Goal: Task Accomplishment & Management: Use online tool/utility

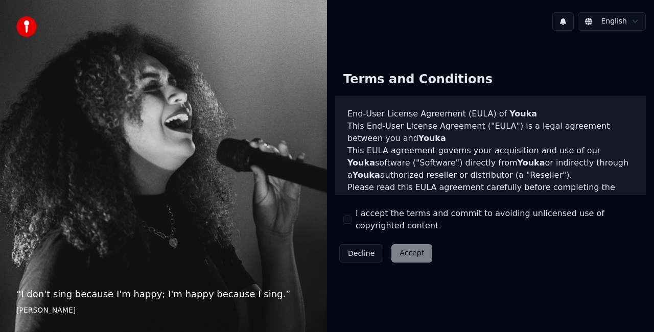
click at [345, 222] on button "I accept the terms and commit to avoiding unlicensed use of copyrighted content" at bounding box center [347, 219] width 8 height 8
click at [411, 249] on button "Accept" at bounding box center [411, 253] width 41 height 18
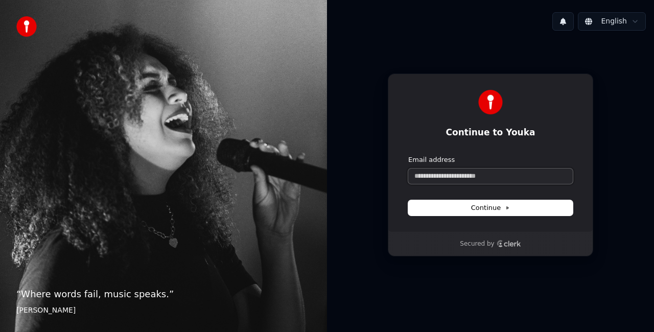
click at [452, 177] on input "Email address" at bounding box center [490, 175] width 164 height 15
click at [408, 155] on button "submit" at bounding box center [408, 155] width 0 height 0
type input "**********"
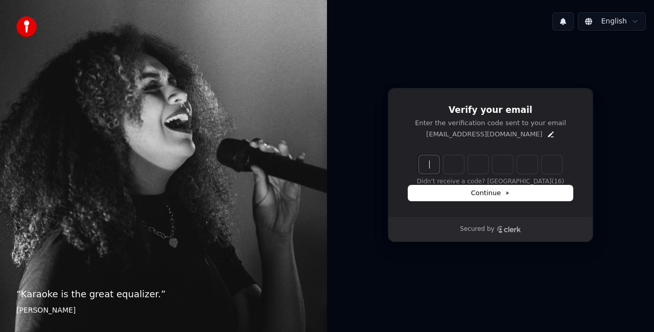
click at [433, 167] on input "Enter verification code" at bounding box center [500, 164] width 163 height 18
type input "******"
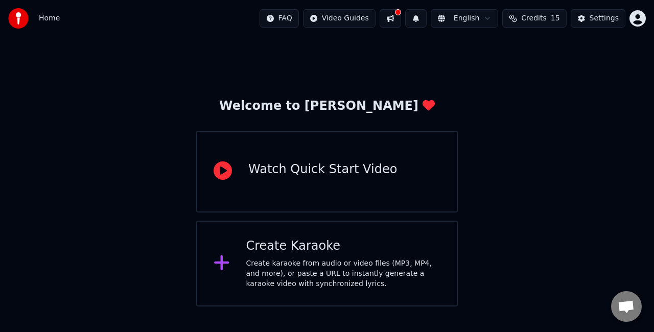
click at [226, 257] on icon at bounding box center [221, 262] width 16 height 18
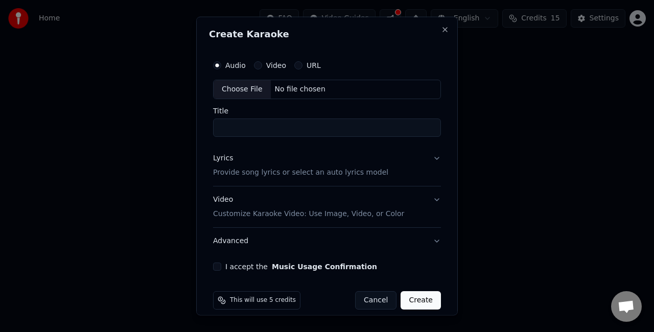
click at [257, 68] on button "Video" at bounding box center [258, 65] width 8 height 8
click at [295, 62] on button "URL" at bounding box center [298, 65] width 8 height 8
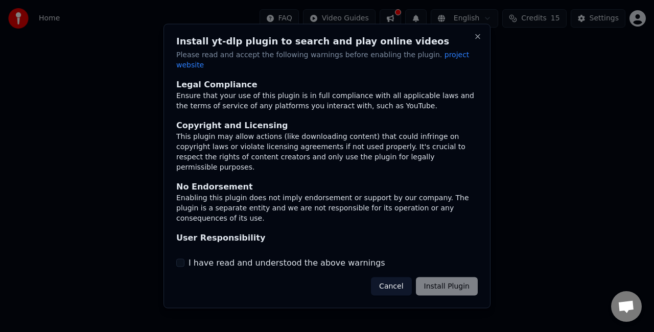
click at [472, 42] on h2 "Install yt-dlp plugin to search and play online videos" at bounding box center [326, 41] width 301 height 9
click at [476, 41] on button "Close" at bounding box center [477, 37] width 8 height 8
click at [185, 258] on div "I have read and understood the above warnings" at bounding box center [326, 262] width 301 height 12
click at [178, 258] on button "I have read and understood the above warnings" at bounding box center [180, 262] width 8 height 8
click at [460, 280] on button "Install Plugin" at bounding box center [447, 286] width 62 height 18
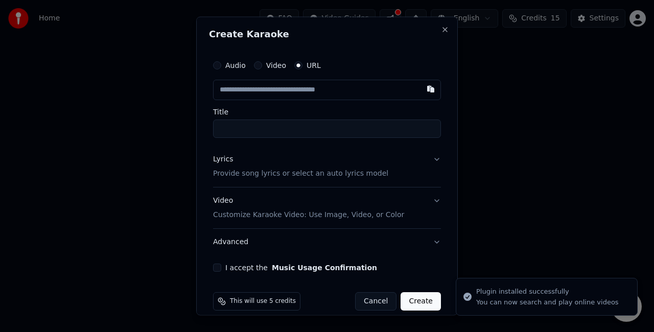
click at [258, 68] on button "Video" at bounding box center [258, 65] width 8 height 8
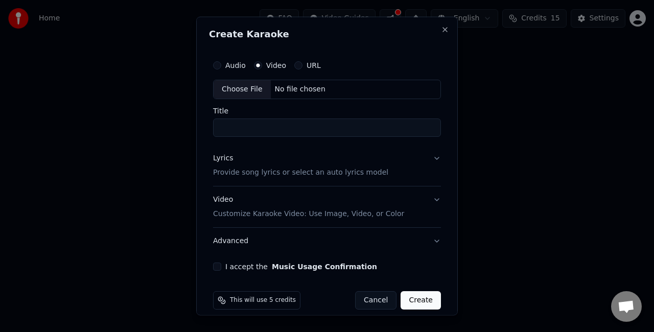
click at [298, 64] on button "URL" at bounding box center [298, 65] width 8 height 8
click at [215, 66] on button "Audio" at bounding box center [217, 65] width 8 height 8
click at [296, 67] on button "URL" at bounding box center [298, 65] width 8 height 8
click at [216, 64] on button "Audio" at bounding box center [217, 65] width 8 height 8
click at [302, 63] on div "URL" at bounding box center [307, 65] width 27 height 8
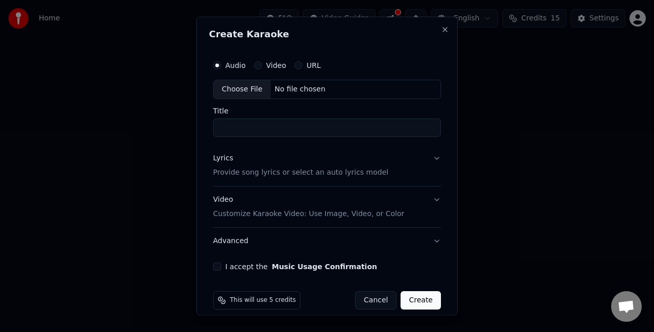
click at [297, 64] on button "URL" at bounding box center [298, 65] width 8 height 8
click at [258, 92] on input "text" at bounding box center [327, 90] width 228 height 20
paste input "**********"
type input "**********"
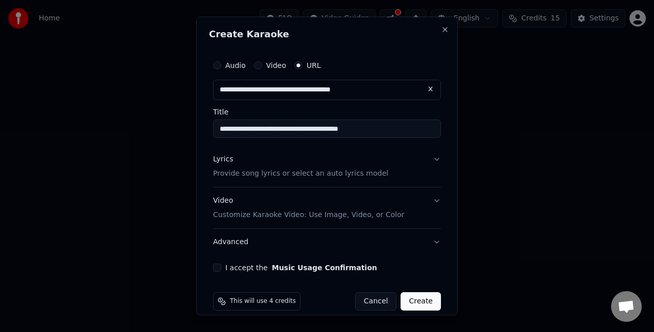
type input "**********"
click at [254, 126] on input "**********" at bounding box center [327, 128] width 228 height 18
click at [326, 85] on input "text" at bounding box center [327, 90] width 228 height 20
click at [420, 93] on button at bounding box center [430, 89] width 20 height 18
click at [316, 101] on div "**********" at bounding box center [327, 96] width 228 height 83
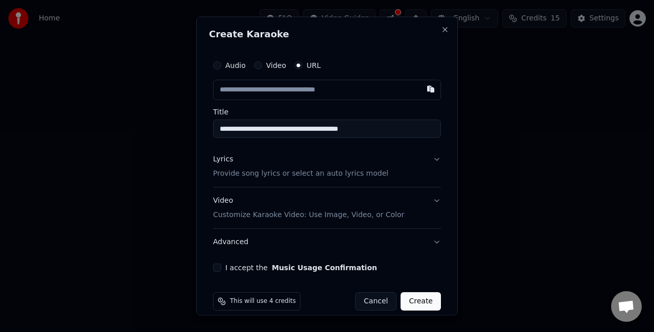
click at [312, 92] on input "text" at bounding box center [327, 90] width 228 height 20
paste input "**********"
type input "**********"
drag, startPoint x: 387, startPoint y: 126, endPoint x: 195, endPoint y: 128, distance: 192.0
click at [195, 128] on body "**********" at bounding box center [327, 153] width 654 height 306
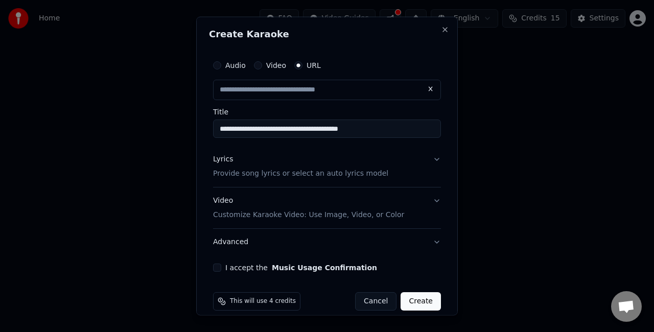
type input "*"
type input "**********"
type input "*"
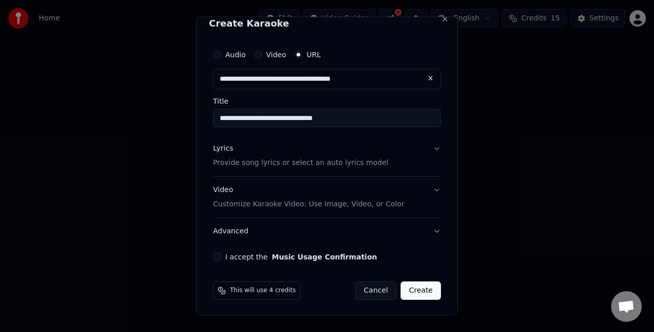
type input "**********"
click at [216, 255] on button "I accept the Music Usage Confirmation" at bounding box center [217, 256] width 8 height 8
click at [217, 59] on div "Audio Video URL" at bounding box center [327, 54] width 228 height 20
click at [216, 53] on button "Audio" at bounding box center [217, 55] width 8 height 8
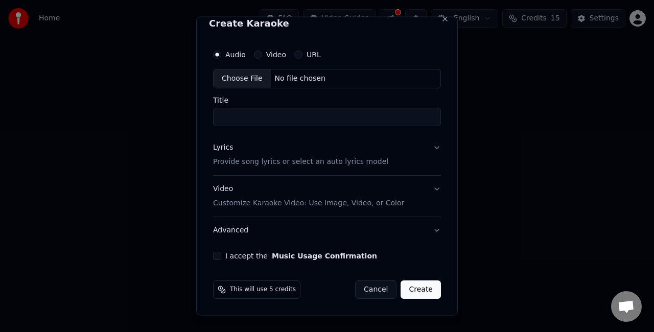
scroll to position [9, 0]
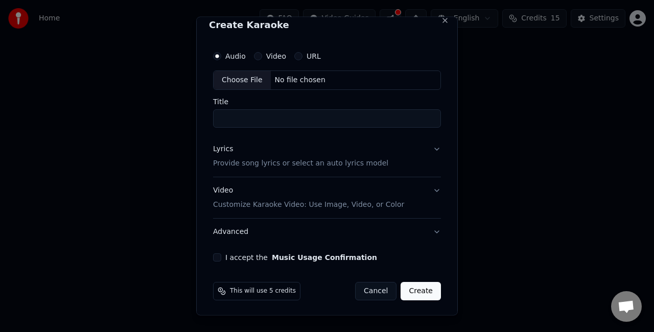
click at [271, 79] on div "No file chosen" at bounding box center [300, 80] width 59 height 10
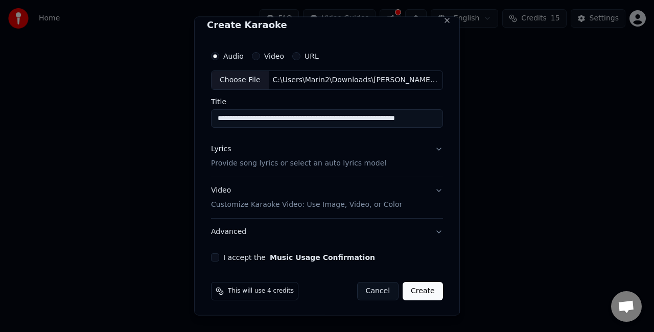
click at [263, 116] on input "**********" at bounding box center [327, 118] width 232 height 18
click at [251, 114] on input "**********" at bounding box center [327, 118] width 232 height 18
type input "**********"
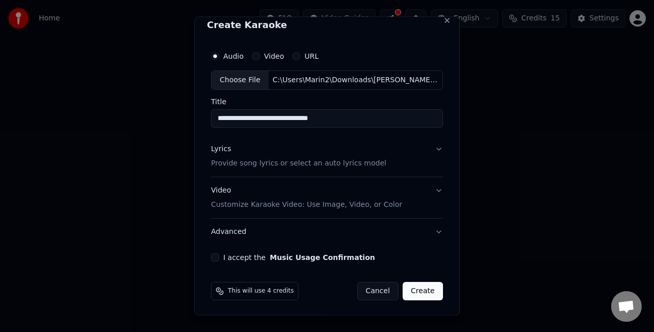
click at [422, 150] on button "Lyrics Provide song lyrics or select an auto lyrics model" at bounding box center [327, 155] width 232 height 41
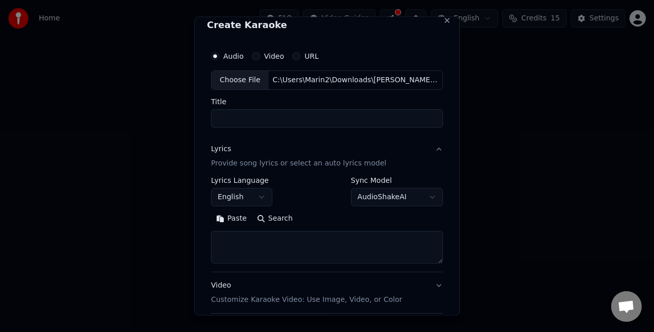
select select
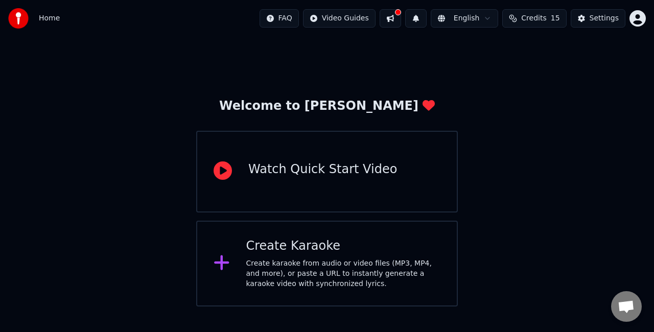
click at [302, 253] on div "Create Karaoke" at bounding box center [343, 246] width 195 height 16
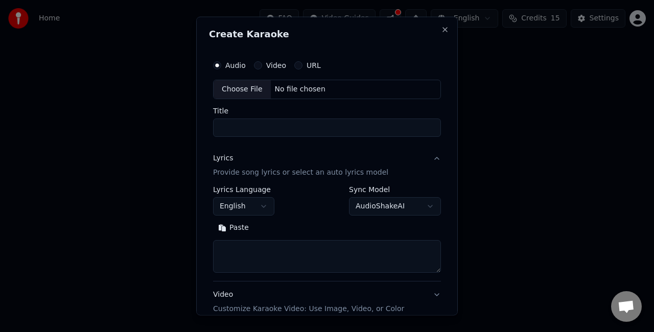
click at [294, 91] on div "No file chosen" at bounding box center [300, 89] width 59 height 10
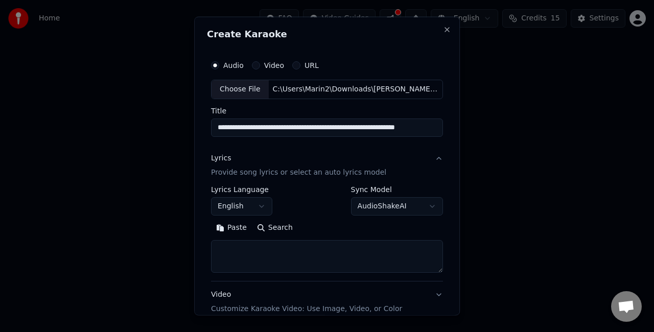
click at [252, 122] on input "**********" at bounding box center [327, 127] width 232 height 18
click at [261, 124] on input "**********" at bounding box center [327, 127] width 232 height 18
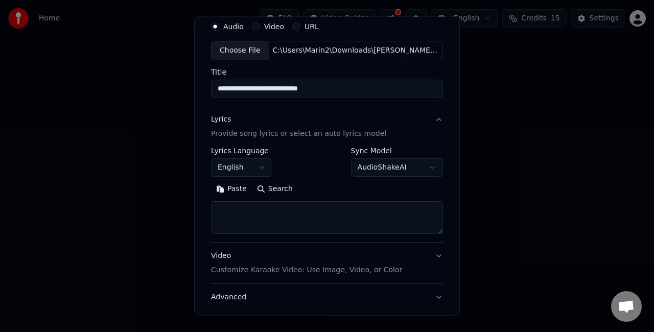
scroll to position [40, 0]
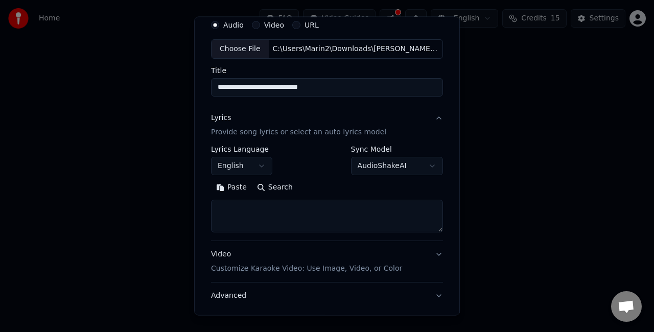
type input "**********"
click at [263, 209] on textarea at bounding box center [327, 216] width 232 height 33
paste textarea "**********"
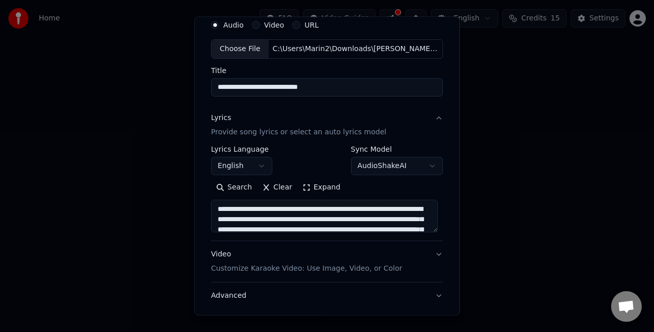
scroll to position [0, 0]
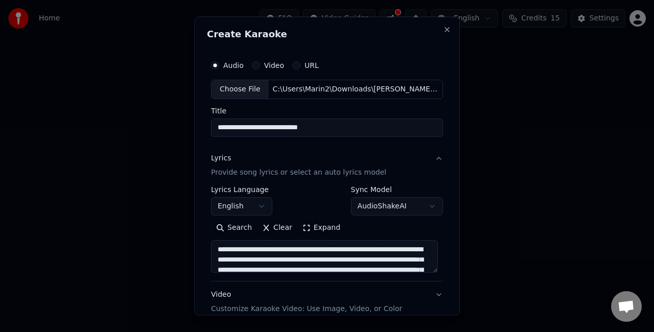
drag, startPoint x: 246, startPoint y: 247, endPoint x: 207, endPoint y: 247, distance: 38.8
click at [207, 247] on div "**********" at bounding box center [327, 210] width 240 height 319
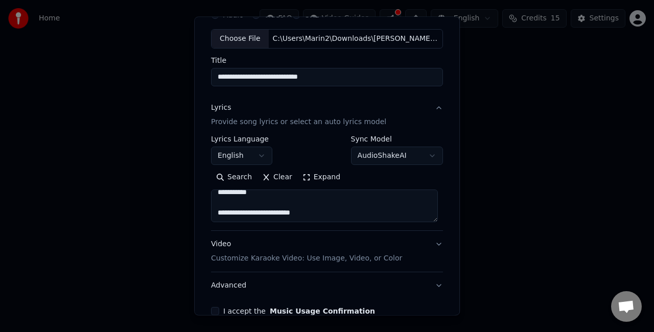
scroll to position [51, 0]
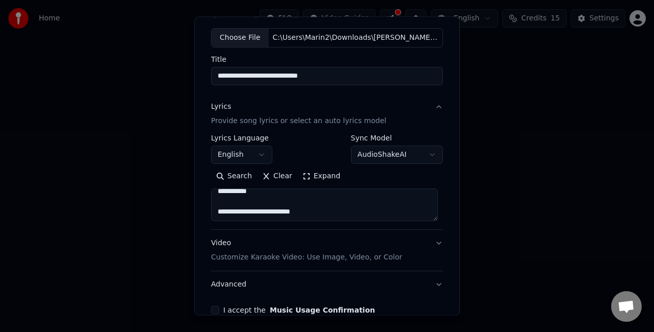
drag, startPoint x: 320, startPoint y: 205, endPoint x: 383, endPoint y: 241, distance: 72.3
click at [383, 241] on div "**********" at bounding box center [327, 195] width 232 height 204
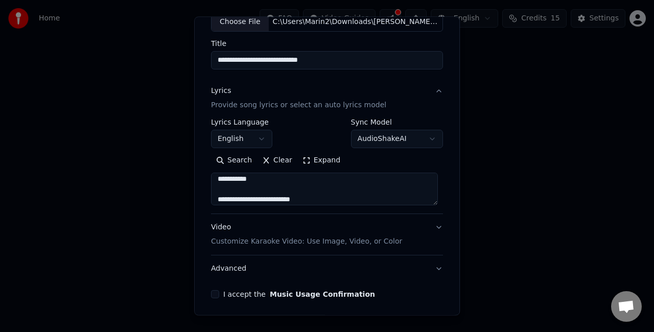
scroll to position [37, 0]
click at [347, 192] on textarea "**********" at bounding box center [324, 189] width 227 height 33
click at [197, 156] on div "**********" at bounding box center [326, 166] width 265 height 299
click at [323, 191] on textarea "**********" at bounding box center [324, 189] width 227 height 33
paste textarea "**********"
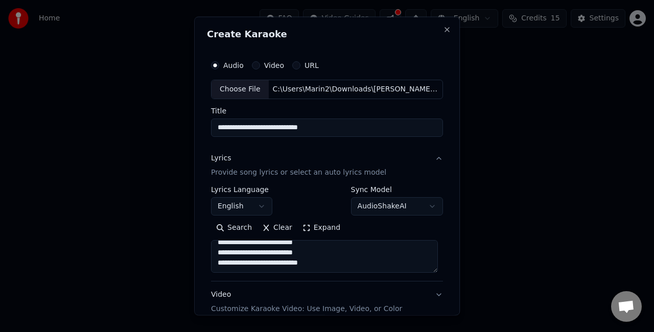
scroll to position [31, 0]
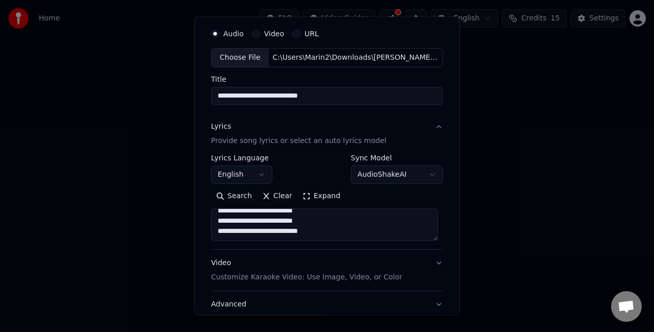
type textarea "**********"
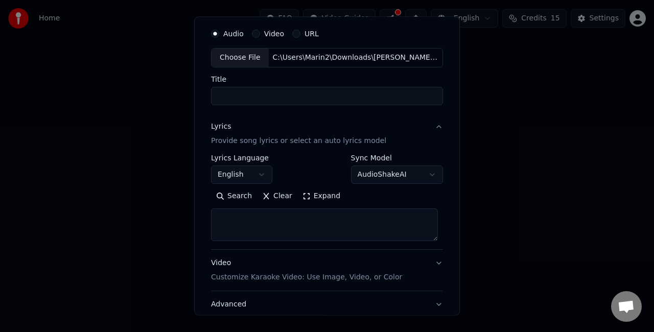
scroll to position [0, 0]
select select
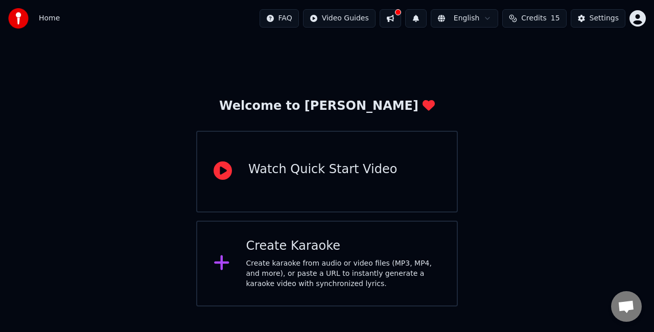
click at [331, 253] on div "Create Karaoke" at bounding box center [343, 246] width 195 height 16
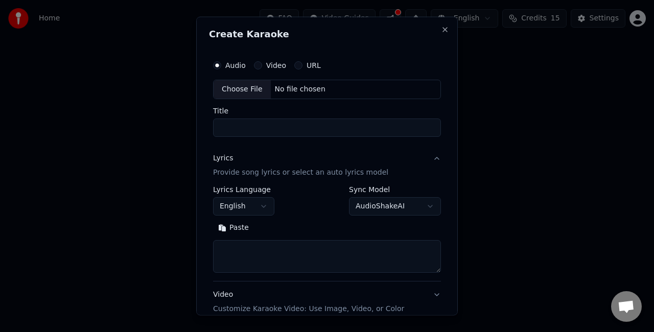
click at [248, 246] on textarea at bounding box center [327, 255] width 228 height 33
paste textarea "**********"
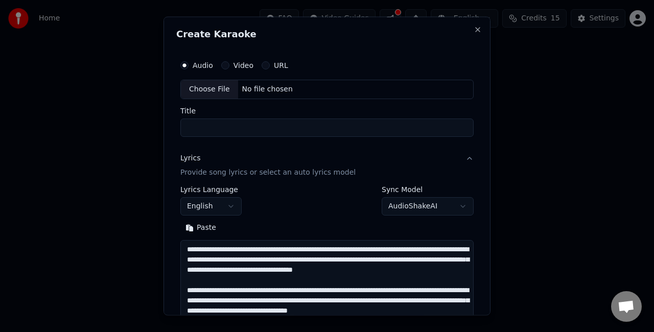
scroll to position [308, 0]
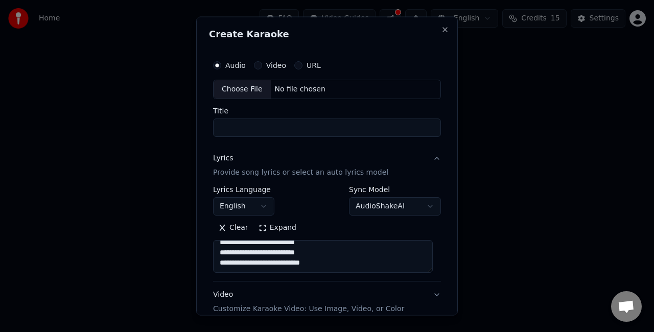
type textarea "**********"
click at [247, 134] on input "Title" at bounding box center [327, 127] width 228 height 18
click at [252, 85] on div "Choose File" at bounding box center [241, 89] width 57 height 18
type input "**********"
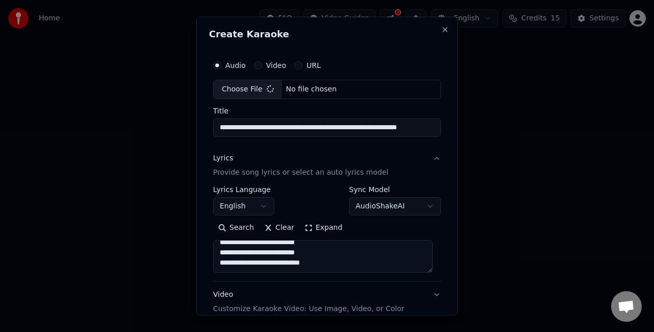
scroll to position [303, 0]
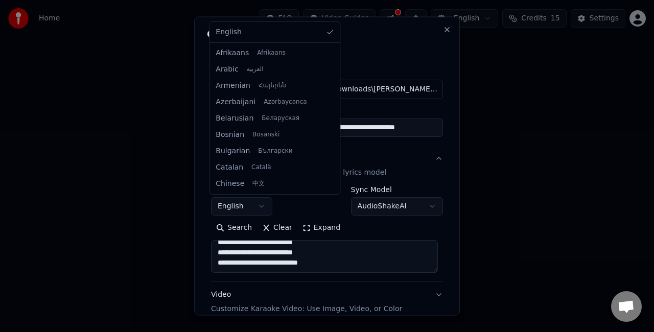
click at [255, 207] on body "**********" at bounding box center [327, 153] width 654 height 306
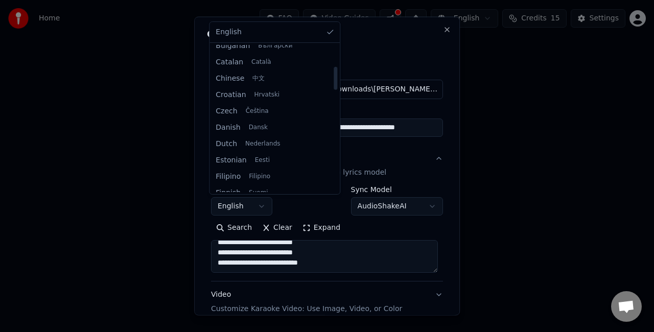
scroll to position [164, 0]
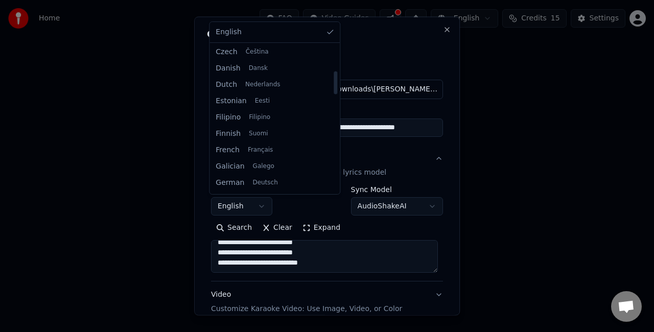
select select "**"
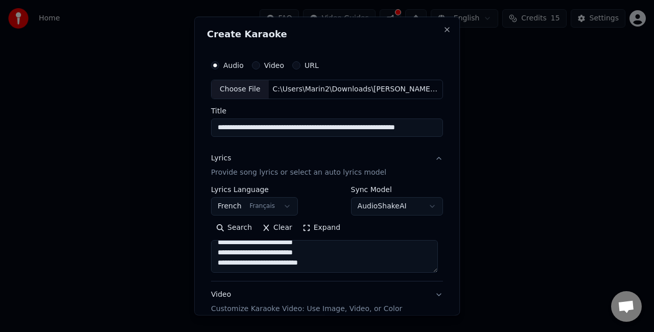
click at [378, 200] on body "**********" at bounding box center [327, 153] width 654 height 306
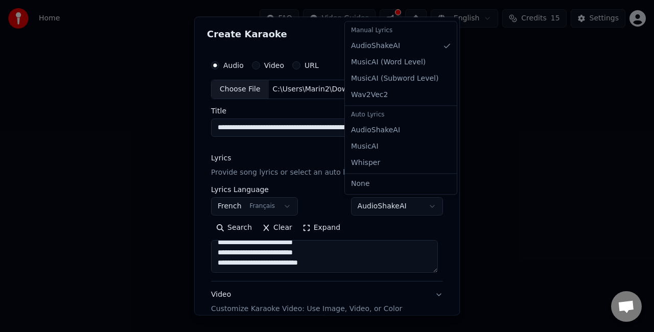
click at [318, 186] on body "**********" at bounding box center [327, 153] width 654 height 306
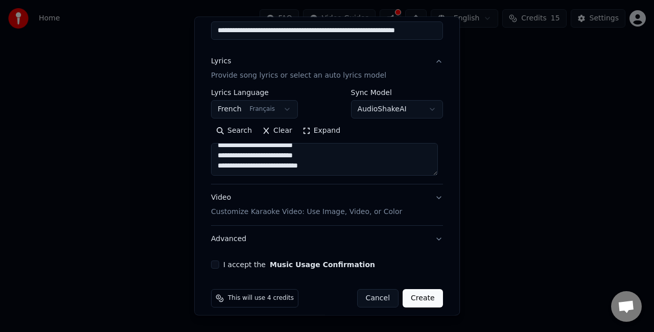
scroll to position [97, 0]
click at [307, 210] on p "Customize Karaoke Video: Use Image, Video, or Color" at bounding box center [306, 211] width 191 height 10
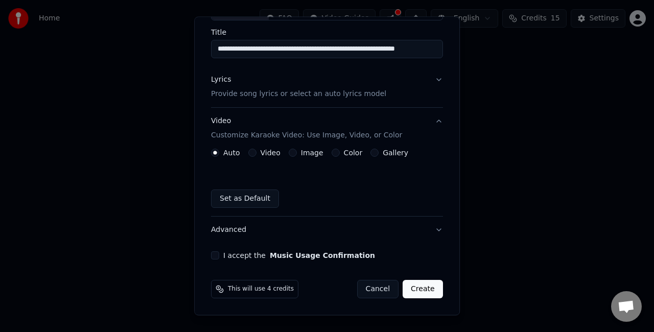
scroll to position [77, 0]
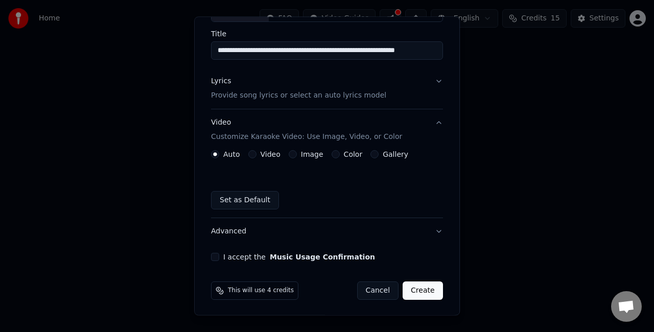
click at [288, 156] on button "Image" at bounding box center [292, 154] width 8 height 8
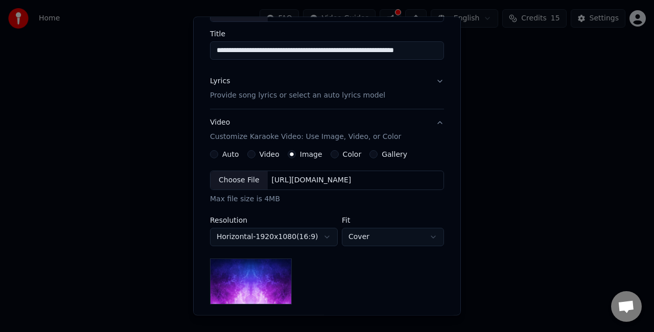
click at [369, 154] on button "Gallery" at bounding box center [373, 154] width 8 height 8
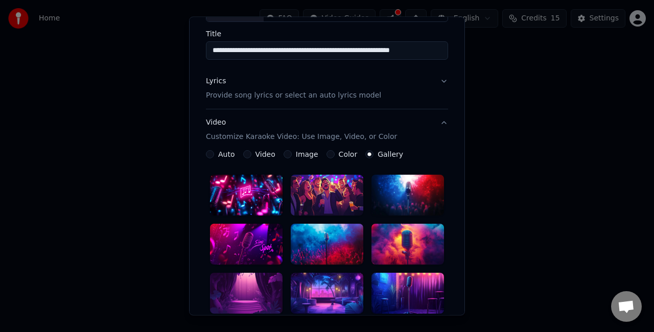
click at [233, 65] on div "**********" at bounding box center [327, 238] width 250 height 528
click at [283, 152] on button "Image" at bounding box center [287, 154] width 8 height 8
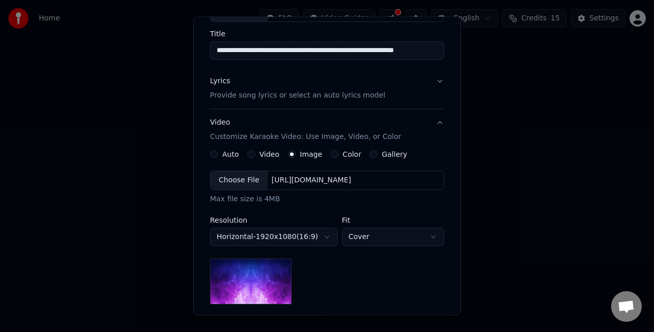
click at [369, 156] on div "Gallery" at bounding box center [388, 154] width 38 height 8
click at [369, 155] on button "Gallery" at bounding box center [373, 154] width 8 height 8
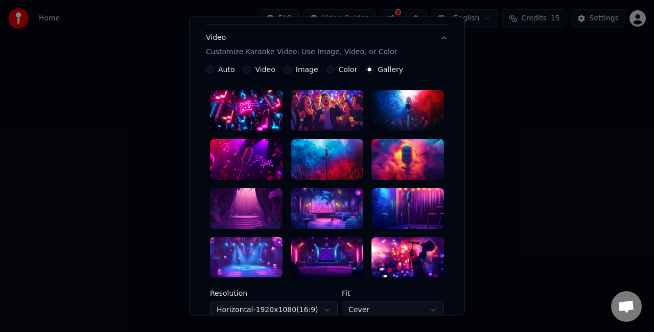
scroll to position [157, 0]
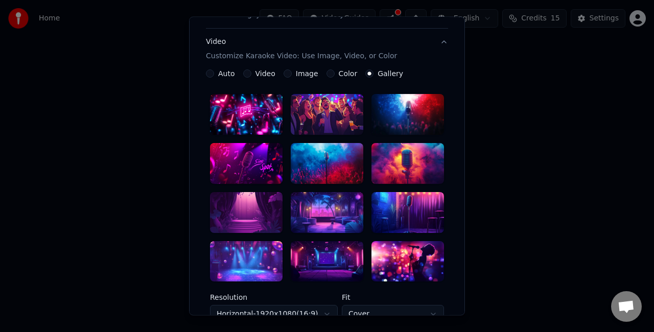
click at [248, 109] on div at bounding box center [246, 114] width 72 height 41
click at [299, 112] on div at bounding box center [327, 114] width 72 height 41
click at [253, 112] on div at bounding box center [246, 114] width 72 height 41
click at [283, 70] on button "Image" at bounding box center [287, 73] width 8 height 8
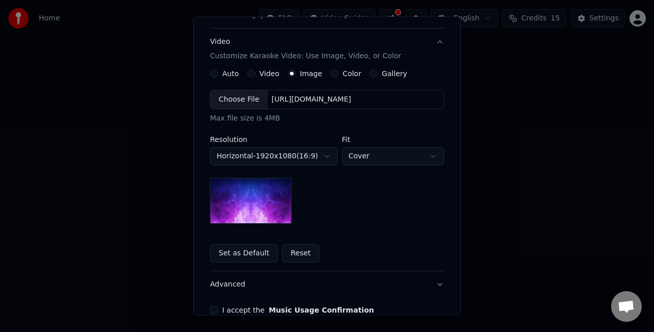
click at [250, 93] on div "Choose File" at bounding box center [238, 99] width 57 height 18
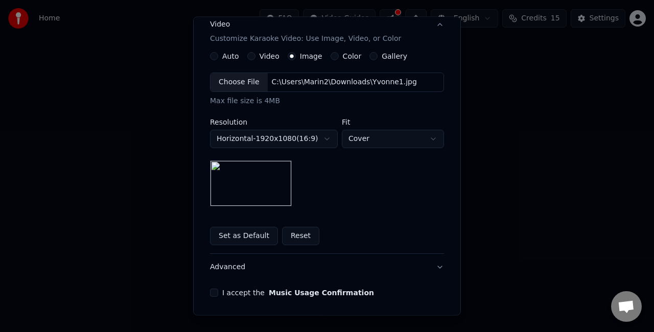
scroll to position [177, 0]
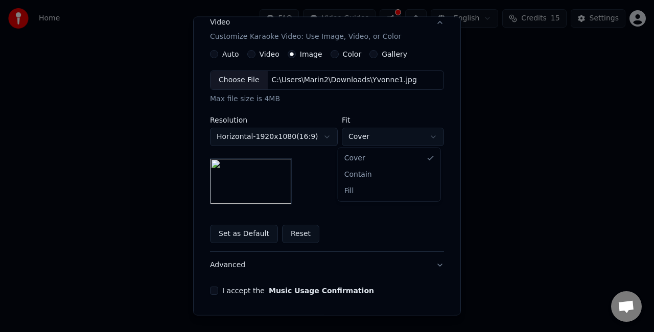
click at [378, 140] on body "**********" at bounding box center [327, 153] width 654 height 306
click at [376, 135] on body "**********" at bounding box center [327, 153] width 654 height 306
click at [381, 134] on body "**********" at bounding box center [327, 153] width 654 height 306
select select "*****"
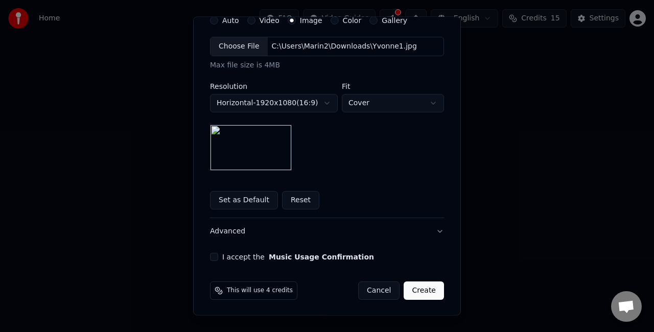
click at [211, 255] on button "I accept the Music Usage Confirmation" at bounding box center [214, 257] width 8 height 8
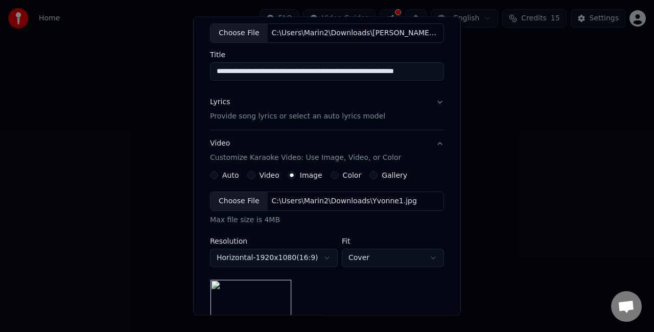
scroll to position [57, 0]
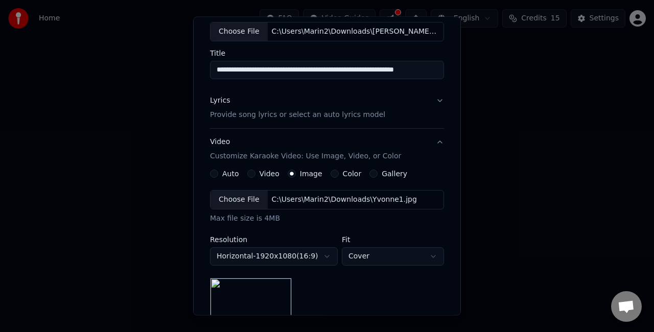
click at [424, 103] on button "Lyrics Provide song lyrics or select an auto lyrics model" at bounding box center [327, 107] width 234 height 41
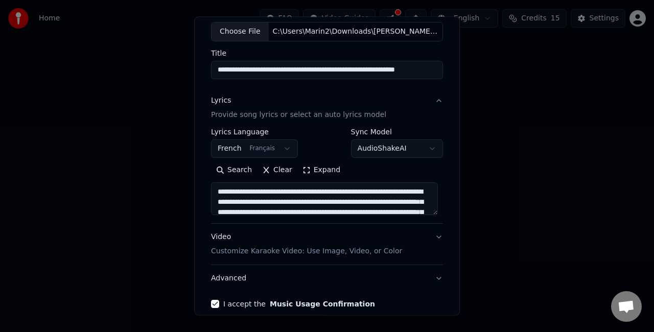
click at [250, 192] on textarea at bounding box center [324, 198] width 227 height 33
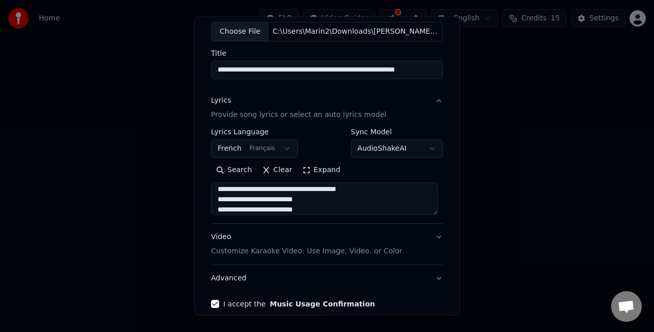
scroll to position [410, 0]
type textarea "**********"
click at [283, 68] on input "**********" at bounding box center [327, 70] width 232 height 18
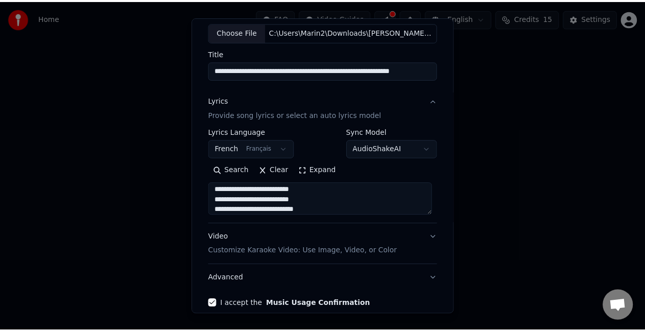
scroll to position [104, 0]
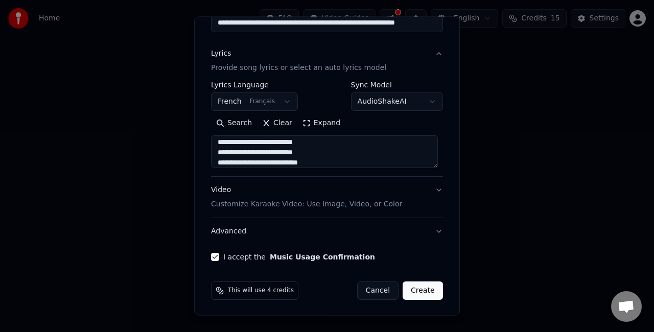
click at [414, 284] on button "Create" at bounding box center [422, 290] width 40 height 18
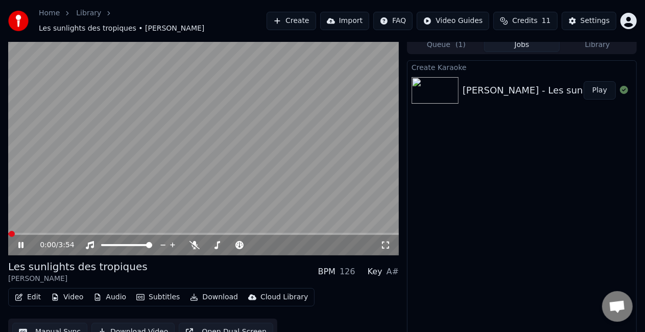
scroll to position [8, 0]
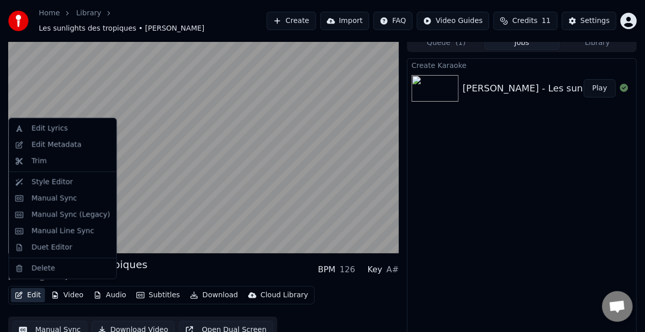
click at [22, 292] on icon "button" at bounding box center [19, 295] width 8 height 7
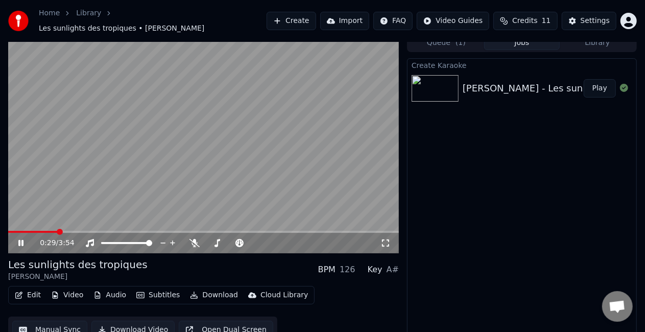
click at [468, 232] on div "Create [PERSON_NAME] - Les sunlights des tropiques (Official Lyric Video) Play" at bounding box center [522, 199] width 230 height 282
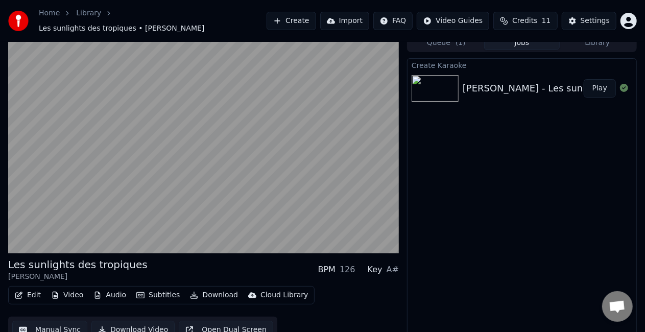
scroll to position [14, 0]
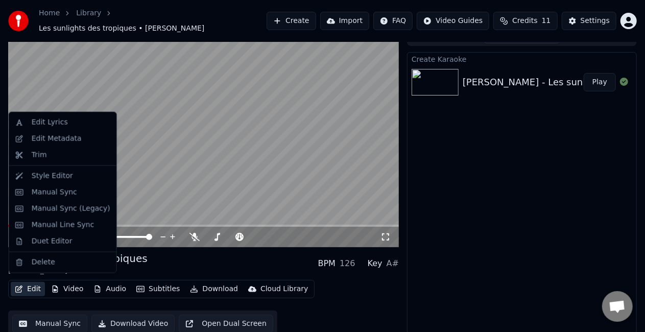
click at [17, 285] on icon "button" at bounding box center [19, 288] width 8 height 7
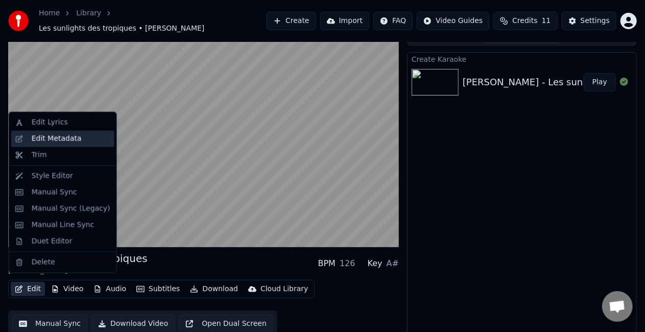
click at [44, 144] on div "Edit Metadata" at bounding box center [62, 139] width 103 height 16
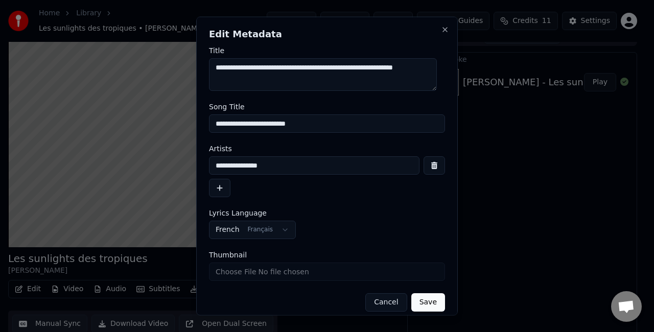
scroll to position [8, 0]
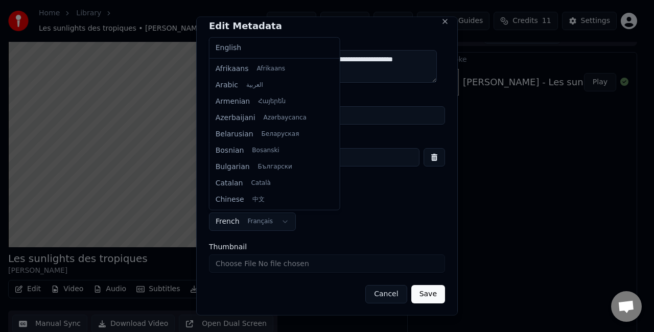
click at [272, 219] on body "**********" at bounding box center [322, 152] width 645 height 332
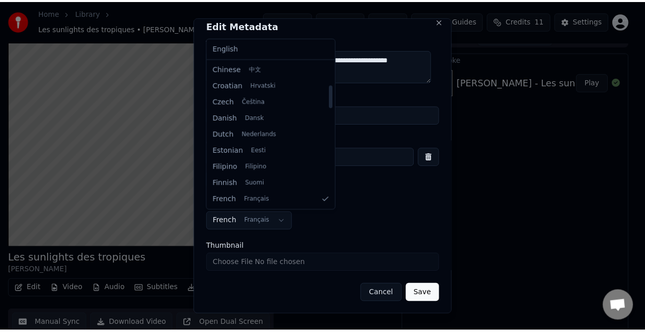
scroll to position [149, 0]
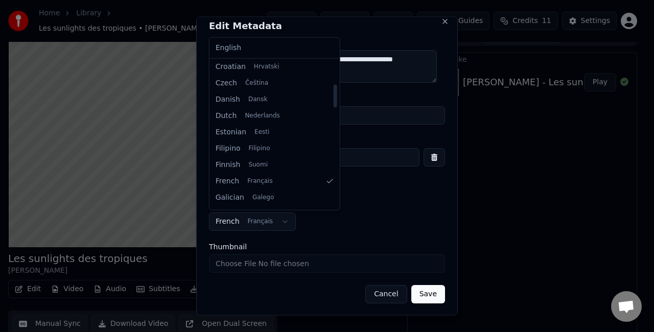
click at [398, 198] on body "**********" at bounding box center [322, 152] width 645 height 332
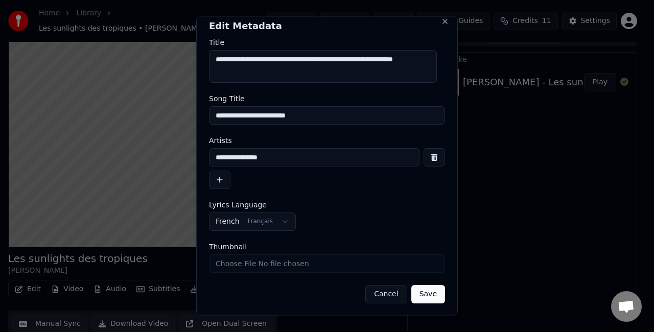
click at [375, 293] on button "Cancel" at bounding box center [385, 294] width 41 height 18
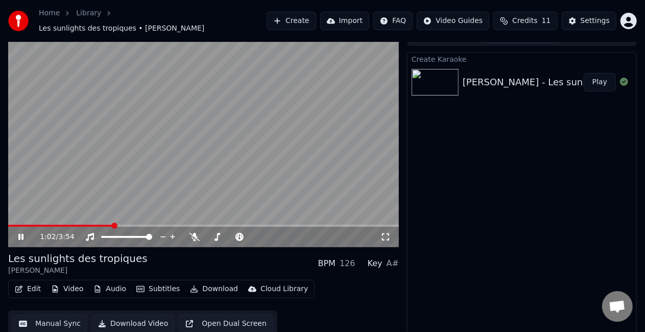
scroll to position [14, 0]
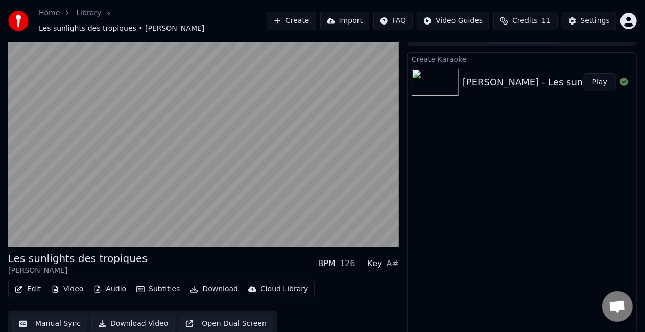
click at [54, 318] on button "Manual Sync" at bounding box center [49, 324] width 75 height 18
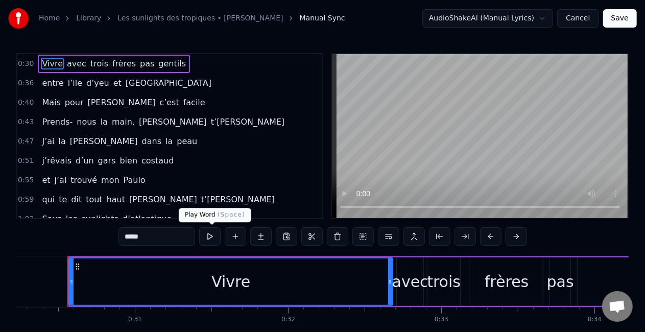
click at [203, 238] on button at bounding box center [209, 236] width 21 height 18
click at [211, 239] on button at bounding box center [209, 236] width 21 height 18
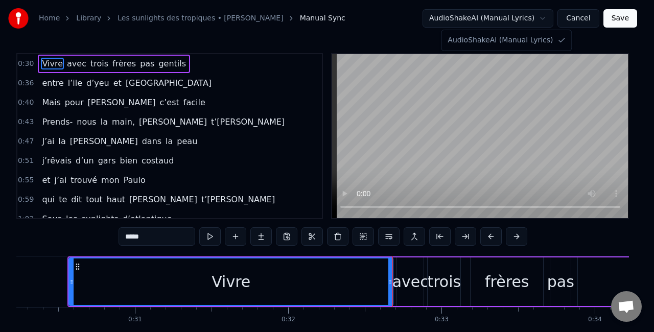
click at [520, 16] on html "Home Library Les sunlights des tropiques • [PERSON_NAME] Manual Sync AudioShake…" at bounding box center [327, 187] width 654 height 375
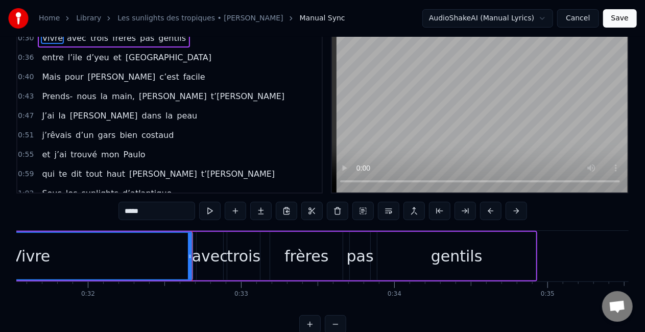
scroll to position [0, 4829]
click at [213, 212] on button at bounding box center [209, 211] width 21 height 18
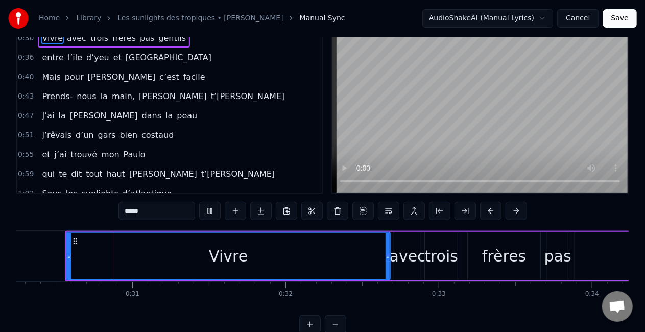
scroll to position [0, 4633]
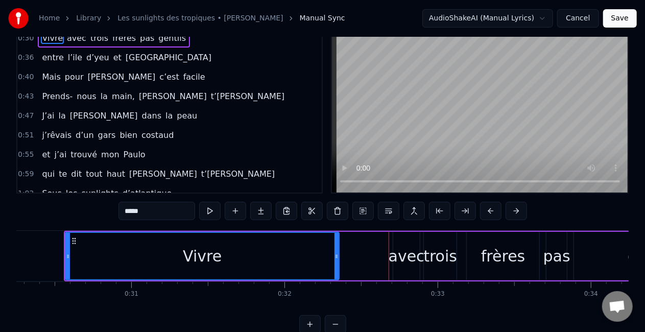
drag, startPoint x: 386, startPoint y: 246, endPoint x: 336, endPoint y: 246, distance: 50.0
click at [336, 246] on div at bounding box center [336, 256] width 4 height 46
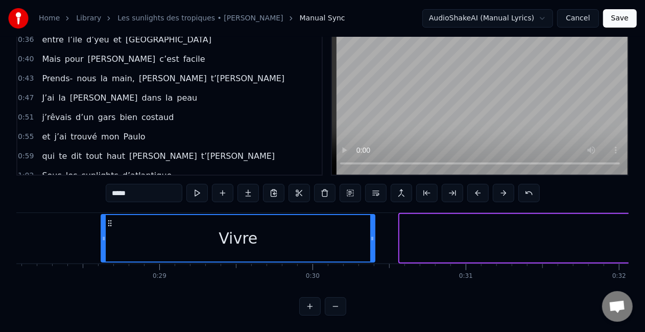
scroll to position [0, 4288]
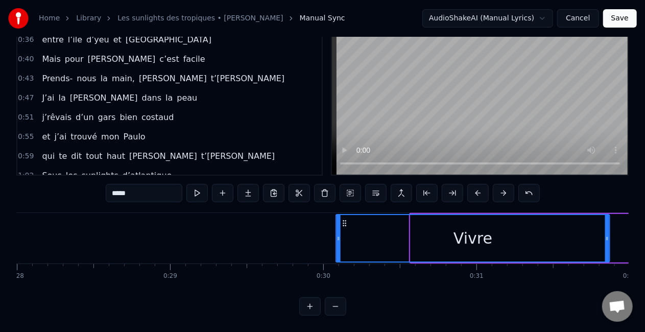
drag, startPoint x: 75, startPoint y: 213, endPoint x: 361, endPoint y: 219, distance: 287.0
click at [361, 219] on div "Vivre" at bounding box center [472, 238] width 273 height 46
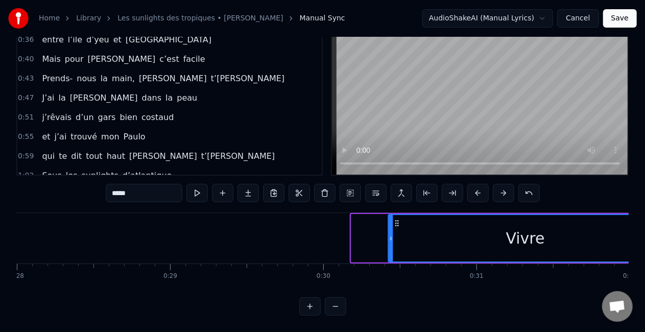
drag, startPoint x: 360, startPoint y: 212, endPoint x: 397, endPoint y: 217, distance: 37.6
click at [397, 219] on icon at bounding box center [397, 223] width 8 height 8
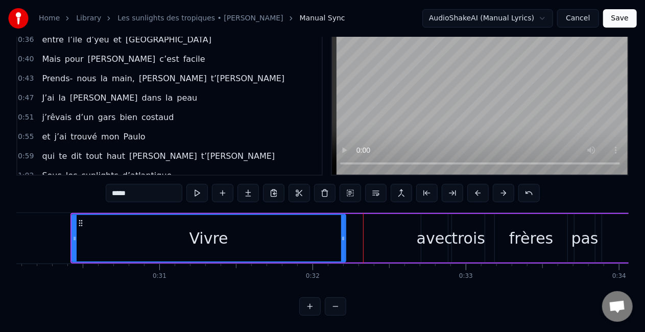
scroll to position [0, 4606]
click at [456, 227] on div "trois" at bounding box center [468, 238] width 34 height 23
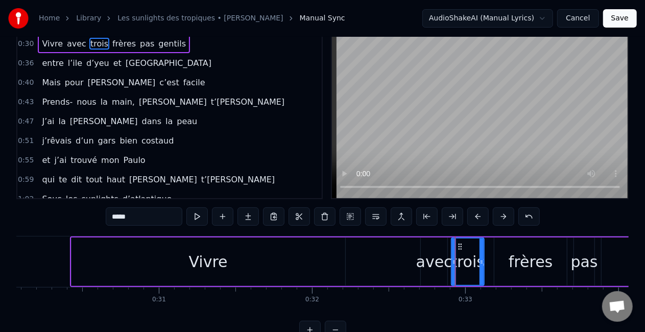
scroll to position [0, 0]
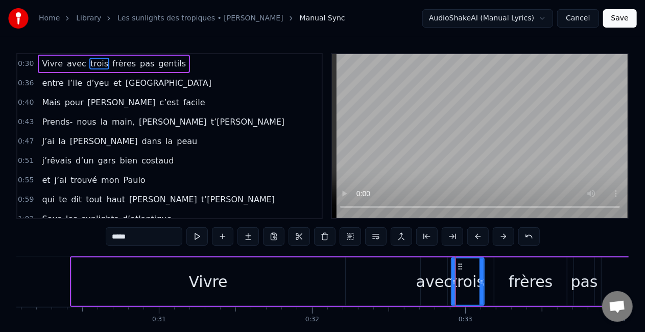
click at [438, 272] on div "avec" at bounding box center [434, 281] width 36 height 23
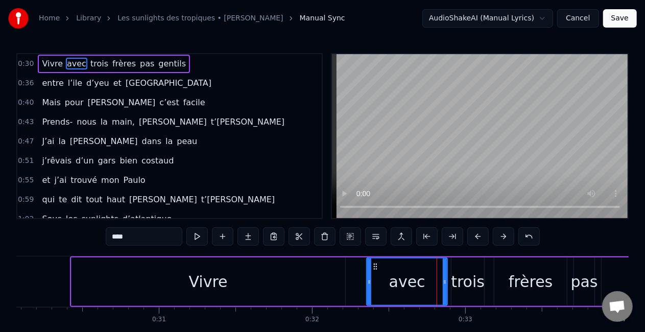
drag, startPoint x: 424, startPoint y: 279, endPoint x: 370, endPoint y: 274, distance: 54.4
click at [370, 274] on div at bounding box center [369, 281] width 4 height 46
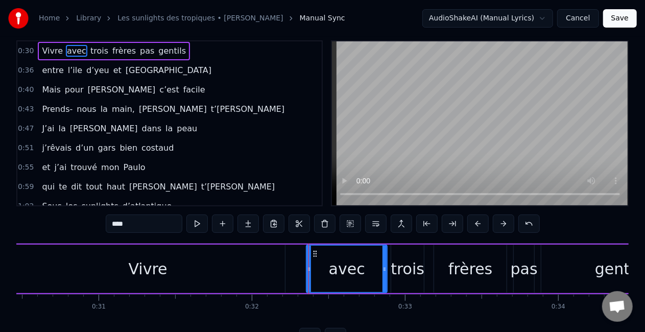
scroll to position [21, 0]
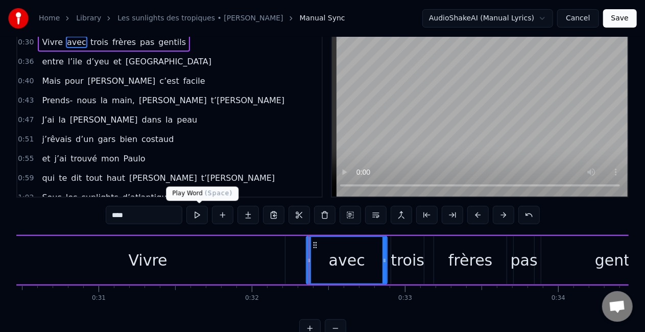
click at [200, 211] on button at bounding box center [196, 215] width 21 height 18
click at [203, 214] on button at bounding box center [196, 215] width 21 height 18
click at [205, 266] on div "Vivre" at bounding box center [148, 260] width 274 height 49
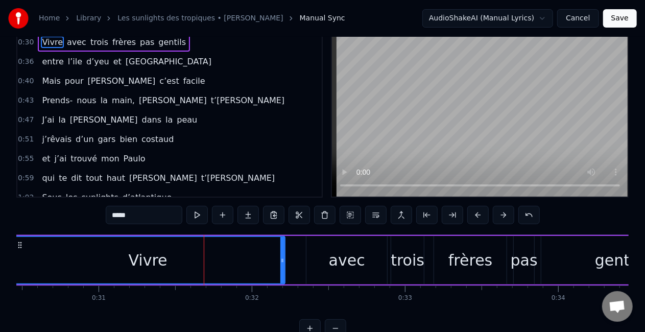
scroll to position [0, 0]
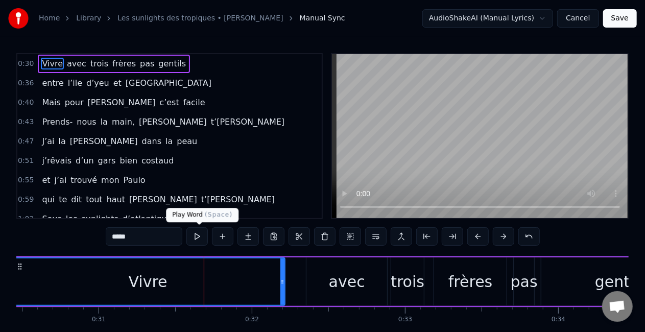
click at [200, 239] on button at bounding box center [196, 236] width 21 height 18
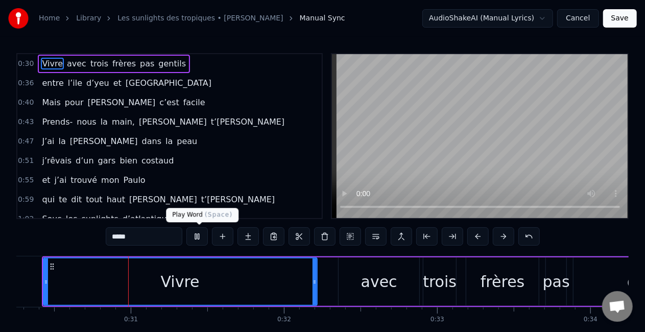
scroll to position [0, 4637]
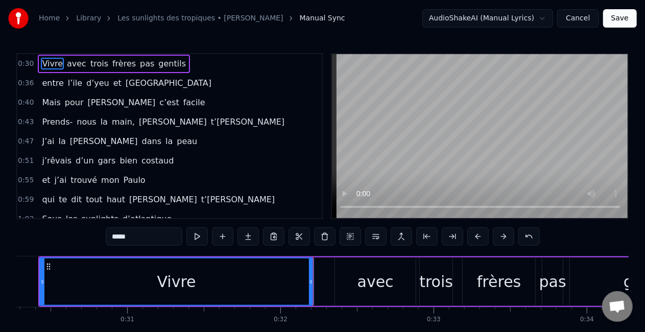
click at [360, 289] on div "avec" at bounding box center [375, 281] width 36 height 23
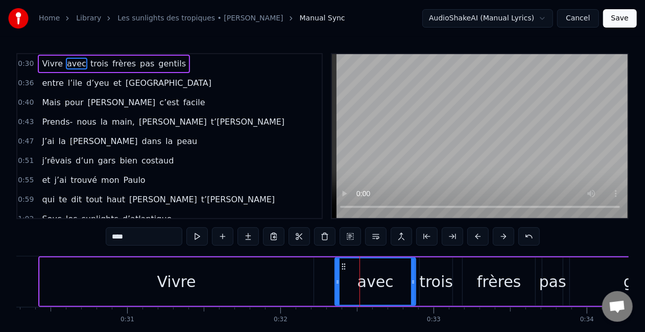
click at [309, 282] on div "Vivre" at bounding box center [177, 281] width 274 height 49
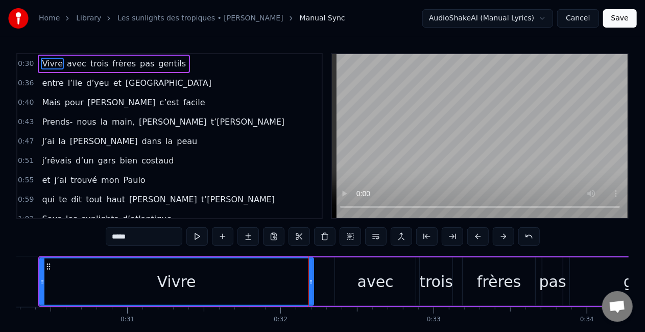
click at [280, 286] on div "Vivre" at bounding box center [176, 281] width 273 height 46
drag, startPoint x: 309, startPoint y: 276, endPoint x: 329, endPoint y: 279, distance: 20.1
click at [329, 279] on div at bounding box center [331, 281] width 4 height 46
click at [350, 283] on div "avec" at bounding box center [375, 281] width 81 height 49
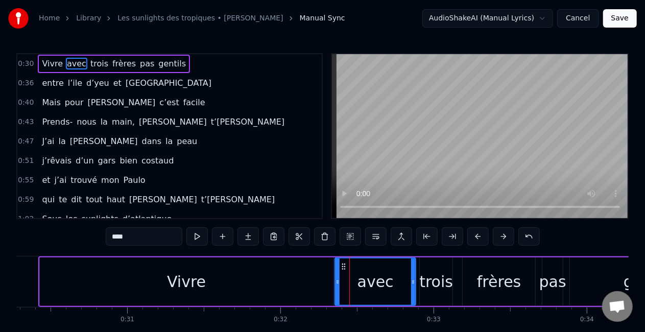
click at [443, 279] on div "trois" at bounding box center [436, 281] width 34 height 23
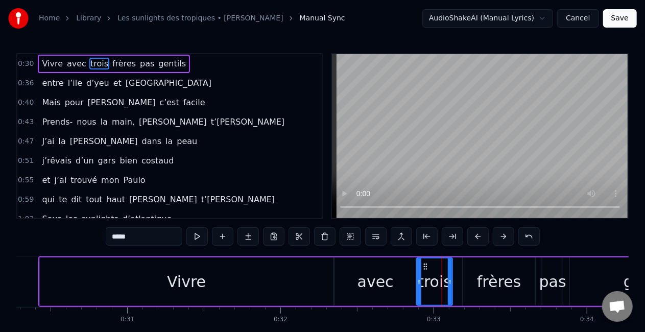
click at [419, 284] on icon at bounding box center [419, 282] width 4 height 8
drag, startPoint x: 450, startPoint y: 289, endPoint x: 456, endPoint y: 288, distance: 6.7
click at [456, 288] on div at bounding box center [456, 281] width 4 height 46
click at [480, 286] on div "frères" at bounding box center [499, 281] width 44 height 23
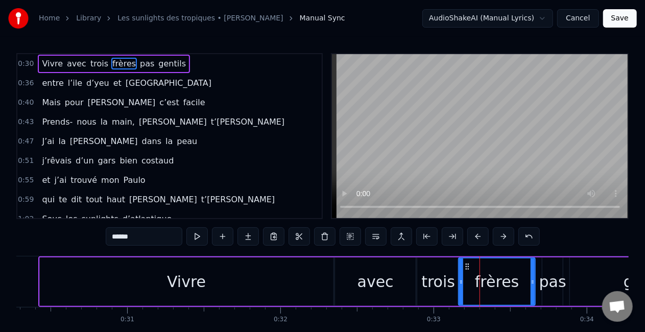
drag, startPoint x: 465, startPoint y: 280, endPoint x: 504, endPoint y: 280, distance: 39.8
click at [461, 279] on icon at bounding box center [461, 282] width 4 height 8
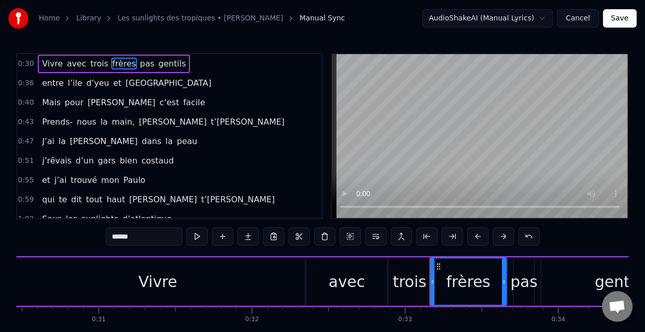
scroll to position [0, 4689]
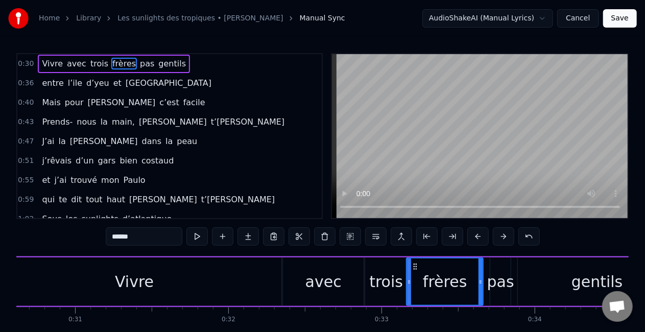
click at [500, 280] on div "pas" at bounding box center [500, 281] width 27 height 23
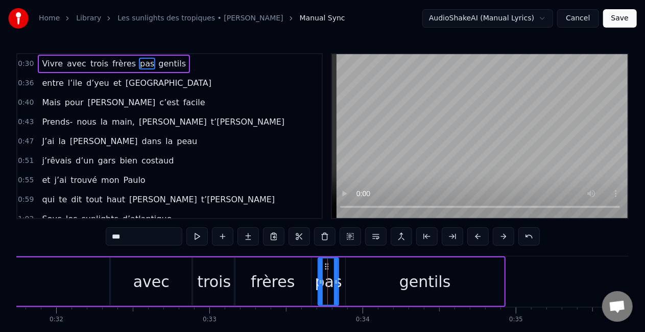
scroll to position [0, 4862]
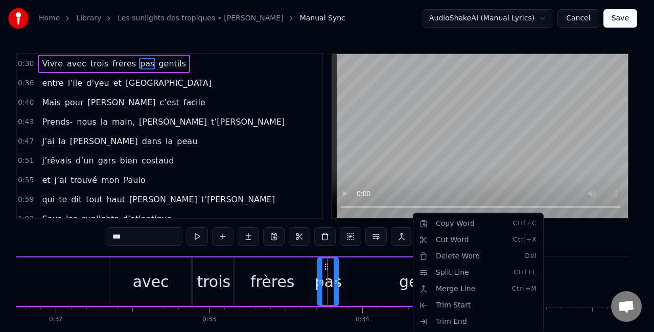
click at [381, 273] on html "Home Library Les sunlights des tropiques • [PERSON_NAME] Manual Sync AudioShake…" at bounding box center [327, 187] width 654 height 375
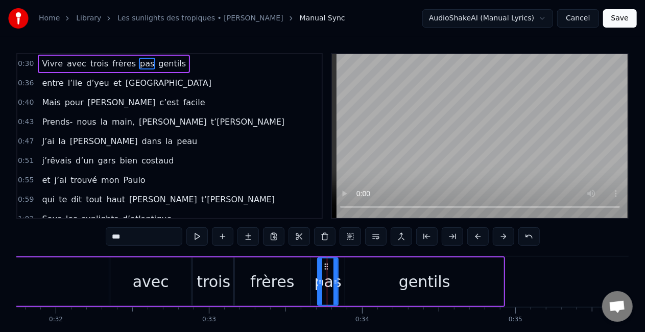
click at [495, 274] on div "gentils" at bounding box center [424, 281] width 158 height 49
type input "*******"
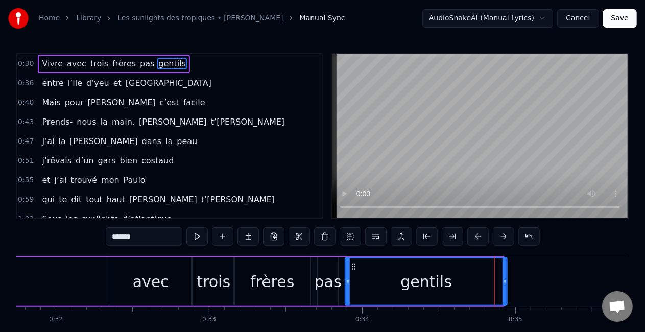
click at [505, 276] on div at bounding box center [504, 281] width 4 height 46
click at [344, 282] on icon at bounding box center [343, 282] width 4 height 8
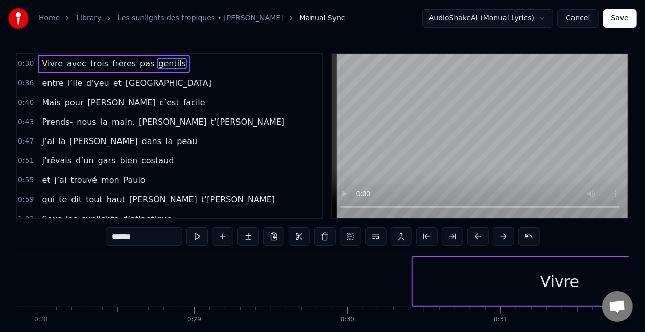
scroll to position [0, 4264]
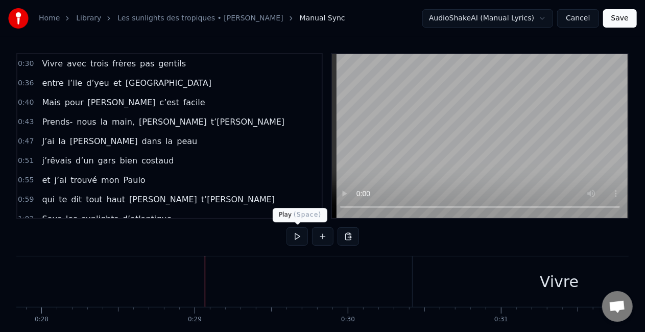
click at [296, 237] on button at bounding box center [296, 236] width 21 height 18
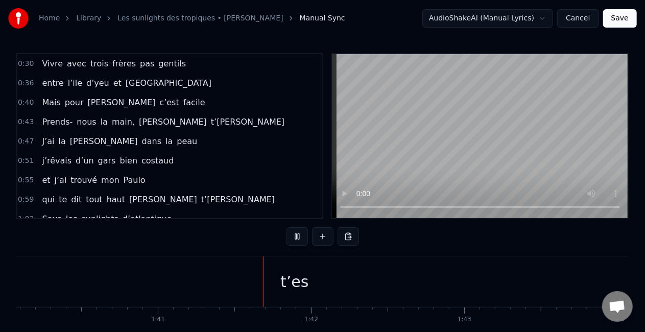
scroll to position [0, 15330]
click at [299, 241] on button at bounding box center [296, 236] width 21 height 18
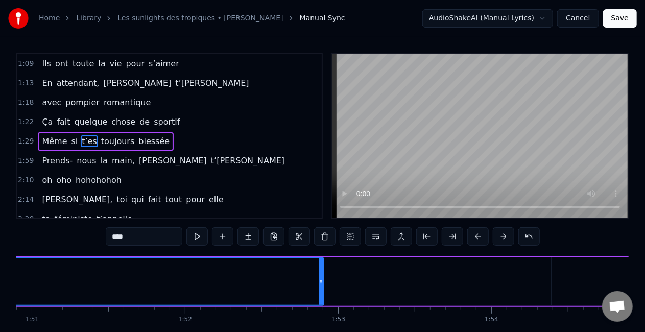
scroll to position [0, 16986]
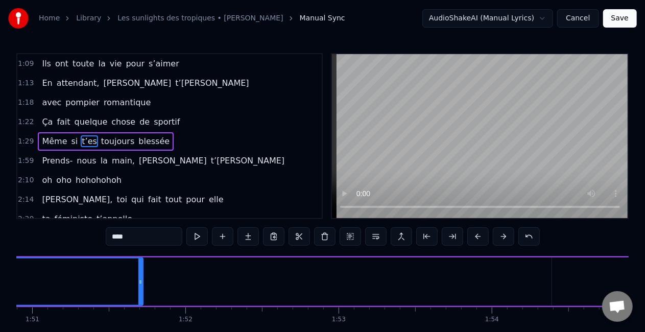
drag, startPoint x: 320, startPoint y: 281, endPoint x: 139, endPoint y: 291, distance: 181.5
click at [139, 291] on div at bounding box center [140, 281] width 4 height 46
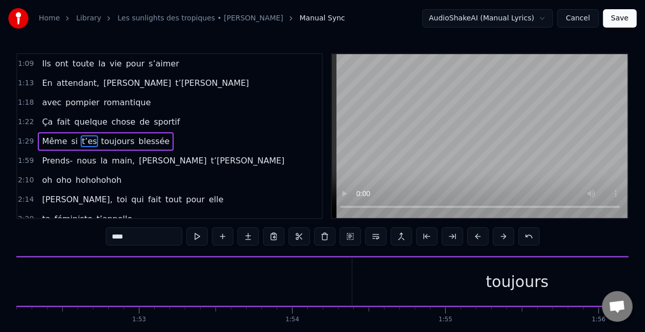
scroll to position [0, 17056]
drag, startPoint x: 71, startPoint y: 280, endPoint x: 0, endPoint y: 274, distance: 71.2
click at [0, 274] on div "Home Library Les sunlights des tropiques • [PERSON_NAME] Manual Sync AudioShake…" at bounding box center [322, 179] width 645 height 359
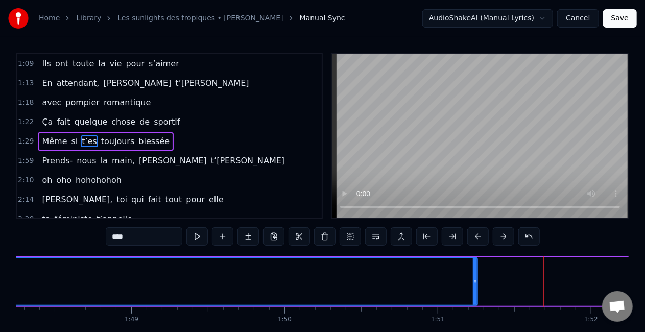
scroll to position [0, 16579]
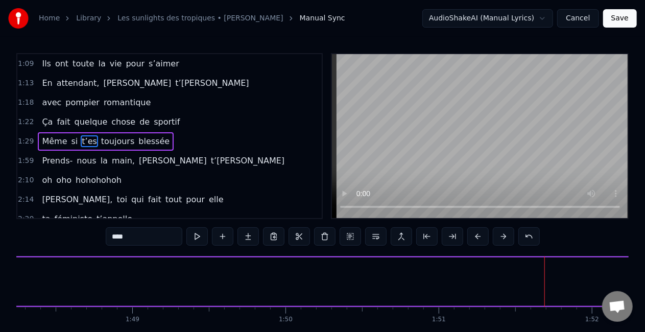
drag, startPoint x: 475, startPoint y: 274, endPoint x: 0, endPoint y: 273, distance: 474.8
click at [0, 273] on div "Home Library Les sunlights des tropiques • [PERSON_NAME] Manual Sync AudioShake…" at bounding box center [322, 179] width 645 height 359
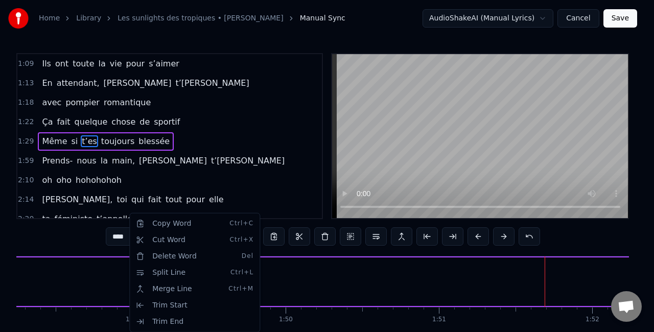
click at [62, 277] on html "Home Library Les sunlights des tropiques • [PERSON_NAME] Manual Sync AudioShake…" at bounding box center [327, 187] width 654 height 375
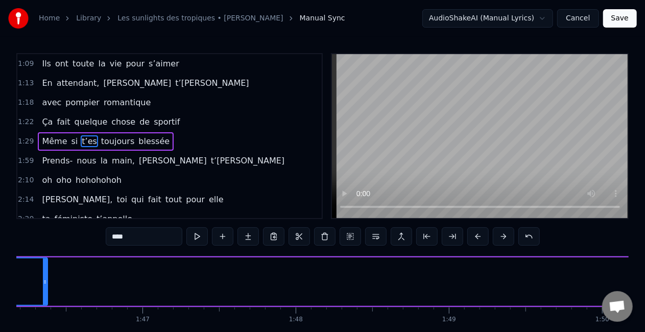
scroll to position [0, 16261]
drag, startPoint x: 300, startPoint y: 283, endPoint x: 27, endPoint y: 278, distance: 272.7
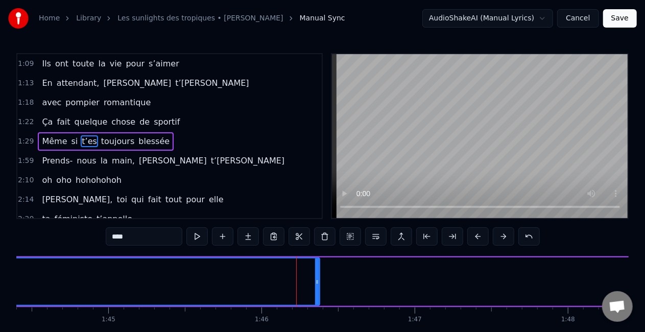
scroll to position [0, 15936]
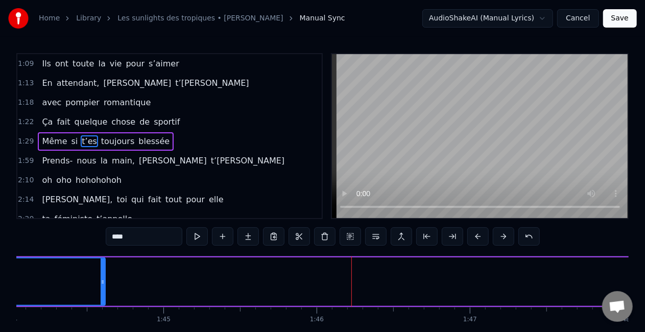
drag, startPoint x: 372, startPoint y: 280, endPoint x: 52, endPoint y: 284, distance: 319.6
click at [101, 284] on icon at bounding box center [103, 282] width 4 height 8
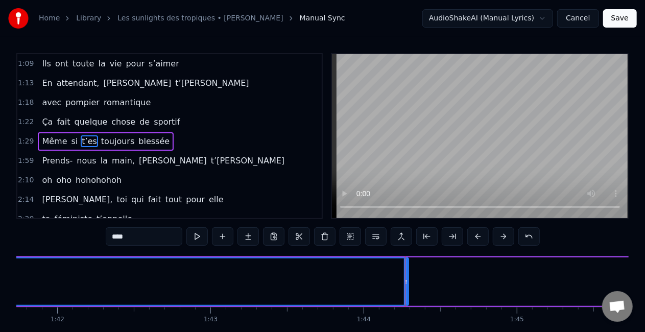
scroll to position [0, 15569]
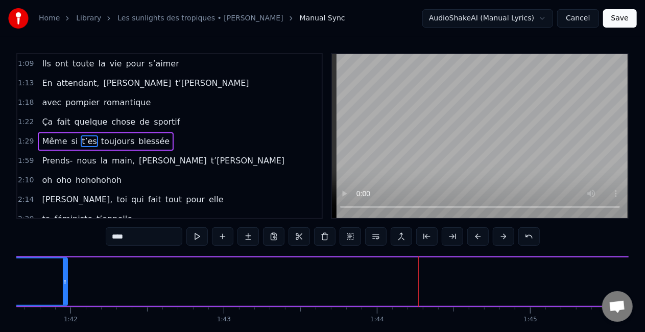
drag, startPoint x: 417, startPoint y: 287, endPoint x: 53, endPoint y: 285, distance: 364.0
click at [63, 285] on div at bounding box center [65, 281] width 4 height 46
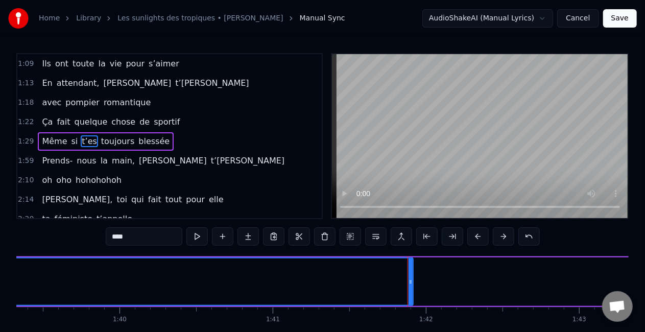
scroll to position [0, 15214]
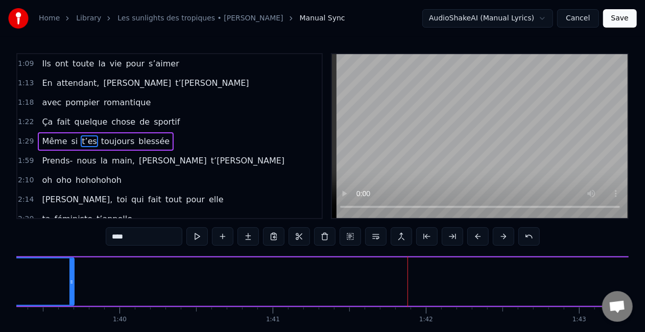
drag, startPoint x: 412, startPoint y: 275, endPoint x: 72, endPoint y: 279, distance: 339.0
click at [72, 279] on div at bounding box center [71, 281] width 4 height 46
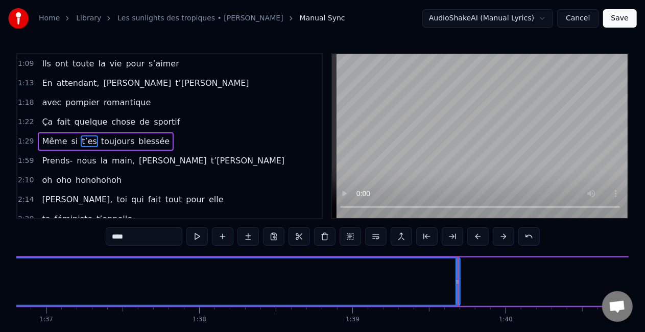
scroll to position [0, 14827]
click at [459, 283] on circle at bounding box center [459, 283] width 1 height 1
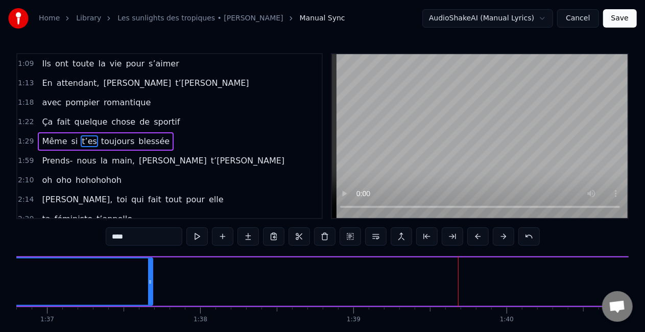
drag, startPoint x: 458, startPoint y: 283, endPoint x: 150, endPoint y: 278, distance: 308.4
click at [150, 278] on icon at bounding box center [150, 282] width 4 height 8
drag, startPoint x: 151, startPoint y: 278, endPoint x: 165, endPoint y: 277, distance: 13.9
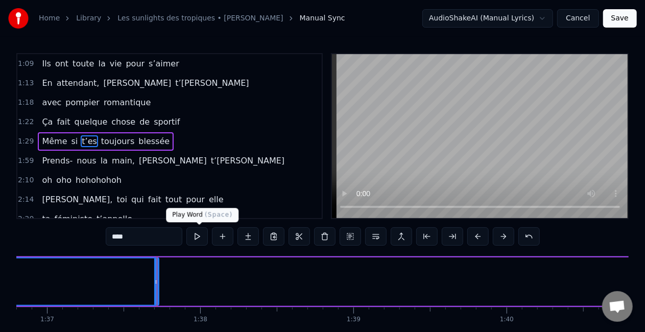
click at [199, 236] on button at bounding box center [196, 236] width 21 height 18
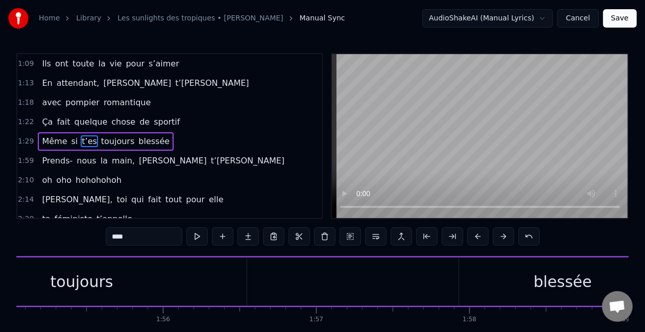
scroll to position [0, 17621]
click at [620, 21] on button "Save" at bounding box center [620, 18] width 34 height 18
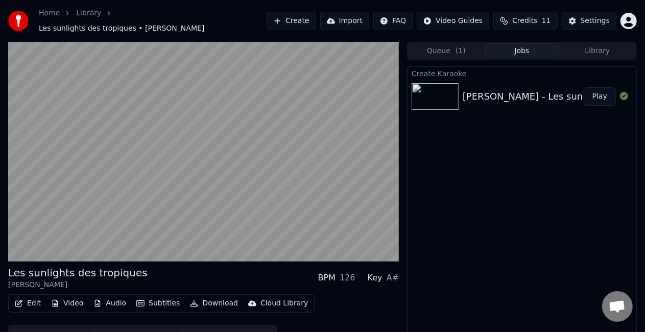
click at [439, 152] on div "Create [PERSON_NAME] - Les sunlights des tropiques (Official Lyric Video) Play" at bounding box center [522, 207] width 230 height 282
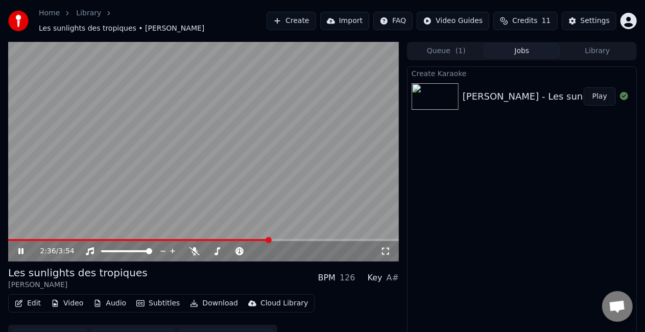
click at [53, 232] on video at bounding box center [203, 152] width 391 height 220
click at [49, 239] on span at bounding box center [139, 240] width 262 height 2
click at [22, 247] on icon at bounding box center [27, 251] width 23 height 8
click at [27, 233] on video at bounding box center [203, 152] width 391 height 220
click at [21, 239] on span at bounding box center [14, 240] width 13 height 2
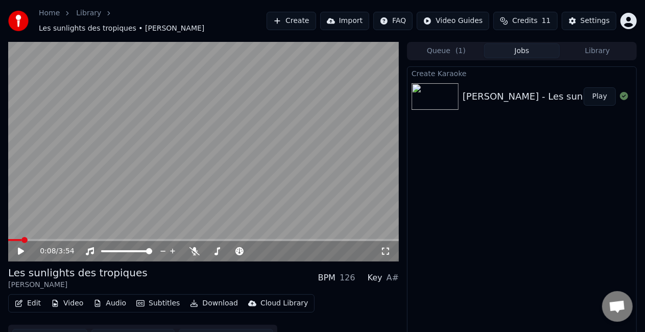
click at [23, 247] on icon at bounding box center [27, 251] width 23 height 8
click at [49, 239] on span at bounding box center [203, 240] width 391 height 2
click at [155, 207] on video at bounding box center [203, 152] width 391 height 220
click at [53, 239] on span at bounding box center [30, 240] width 45 height 2
click at [599, 88] on button "Play" at bounding box center [600, 96] width 32 height 18
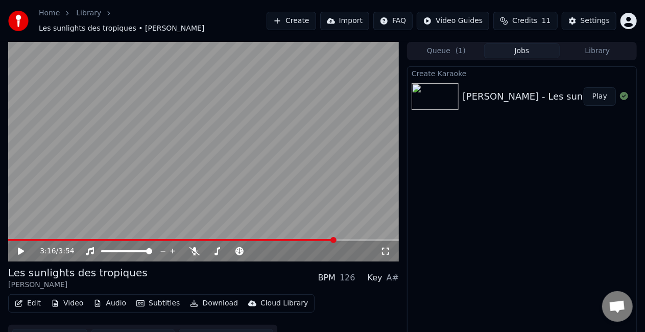
click at [584, 87] on button "Play" at bounding box center [600, 96] width 32 height 18
click at [205, 142] on video at bounding box center [203, 152] width 391 height 220
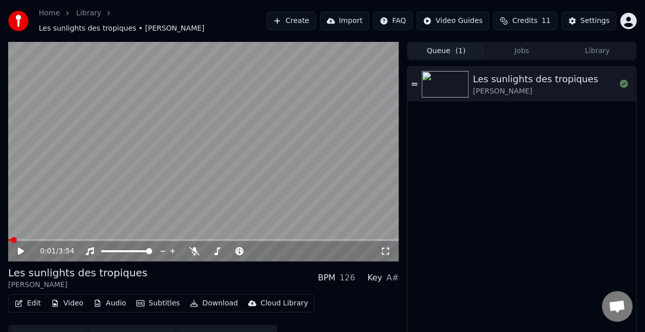
click at [440, 50] on button "Queue ( 1 )" at bounding box center [446, 50] width 76 height 15
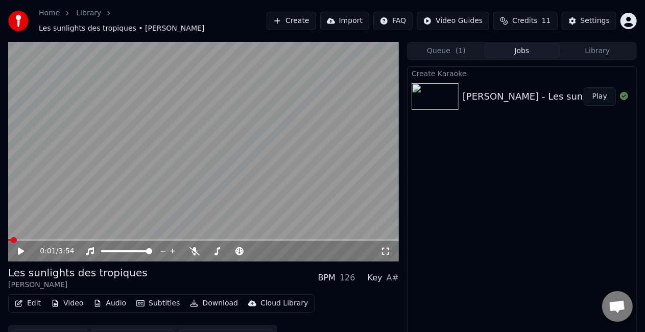
click at [510, 47] on button "Jobs" at bounding box center [522, 50] width 76 height 15
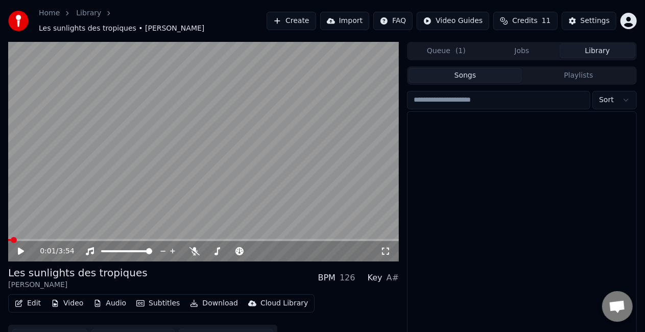
click at [579, 43] on button "Library" at bounding box center [598, 50] width 76 height 15
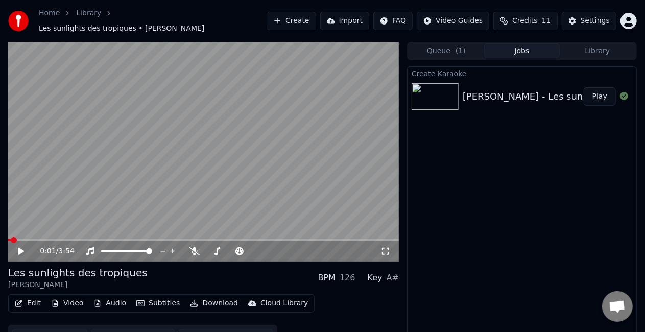
click at [526, 49] on button "Jobs" at bounding box center [522, 50] width 76 height 15
click at [547, 210] on div "Create [PERSON_NAME] - Les sunlights des tropiques (Official Lyric Video) Play" at bounding box center [522, 207] width 230 height 282
click at [50, 18] on link "Home" at bounding box center [49, 13] width 21 height 10
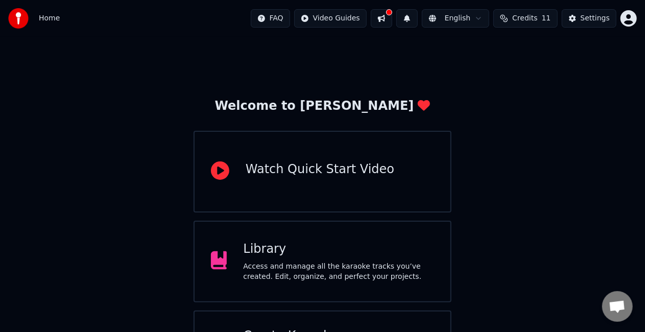
scroll to position [64, 0]
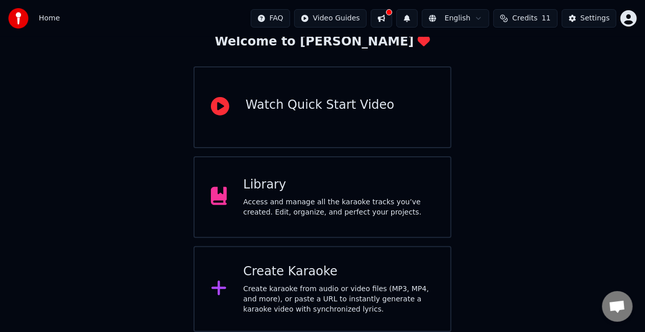
click at [303, 184] on div "Library" at bounding box center [338, 185] width 191 height 16
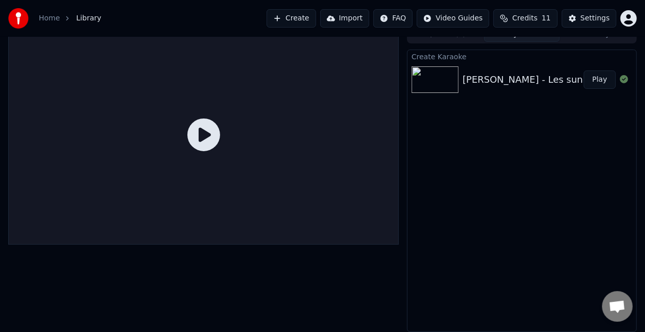
scroll to position [11, 0]
